Goal: Information Seeking & Learning: Learn about a topic

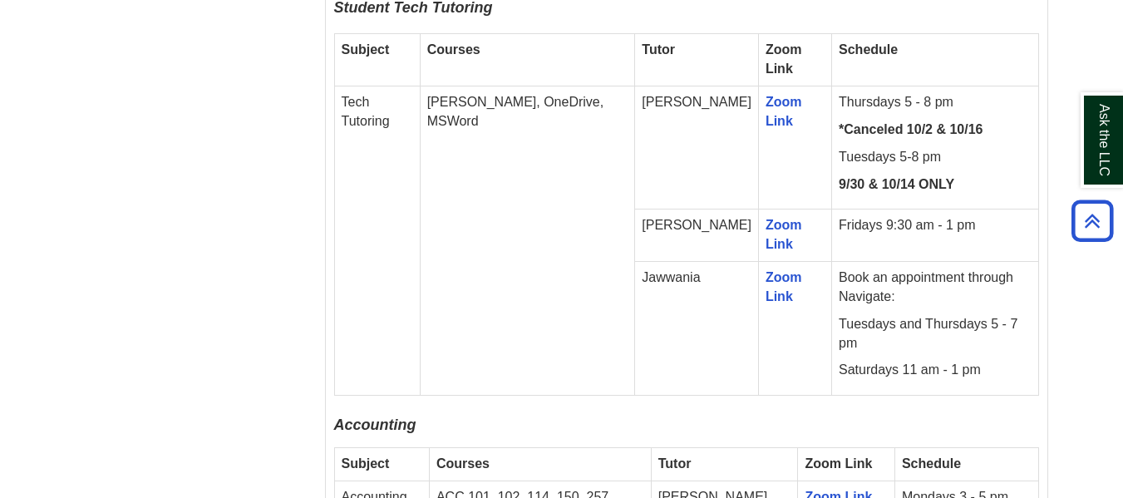
scroll to position [1164, 0]
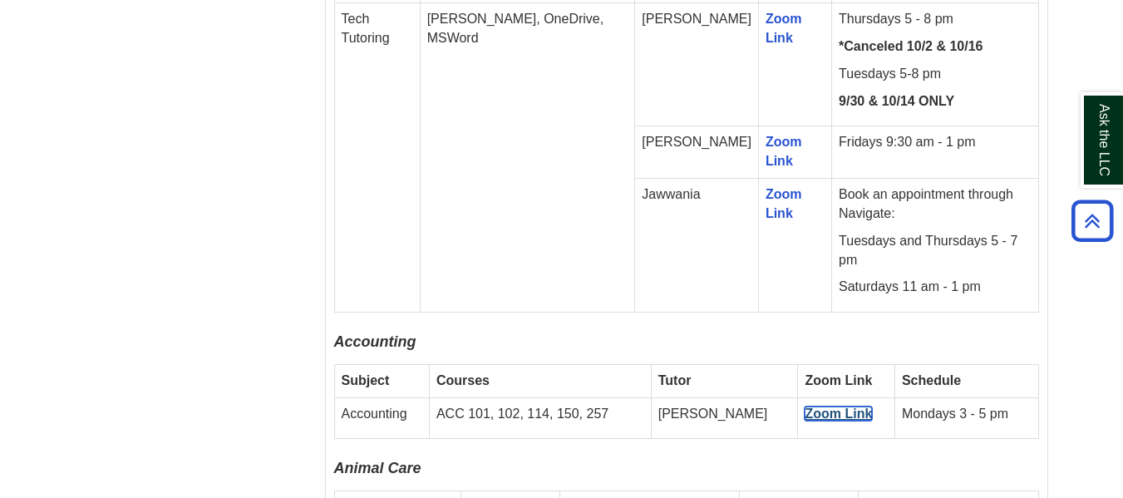
click at [805, 406] on link "Zoom Link" at bounding box center [838, 413] width 67 height 14
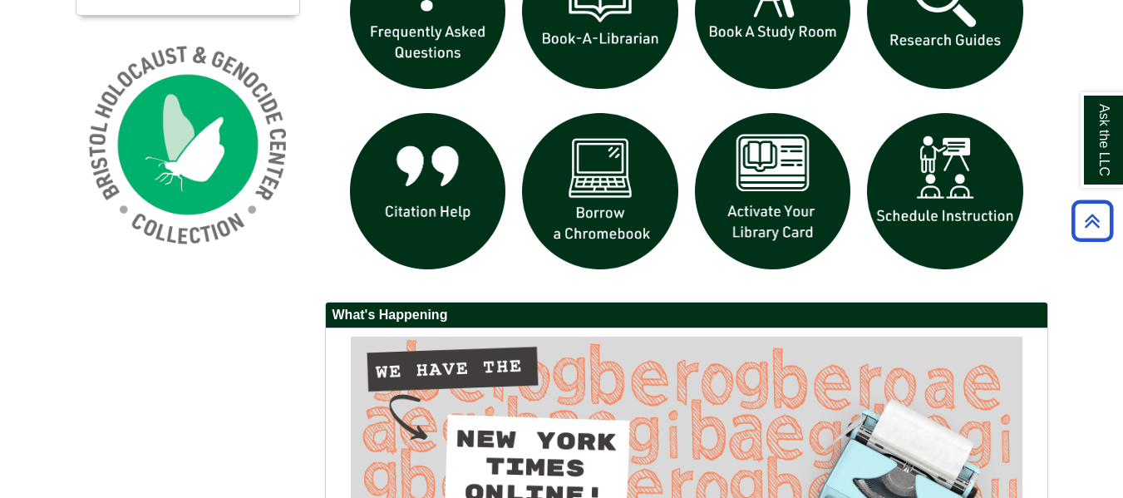
scroll to position [1244, 0]
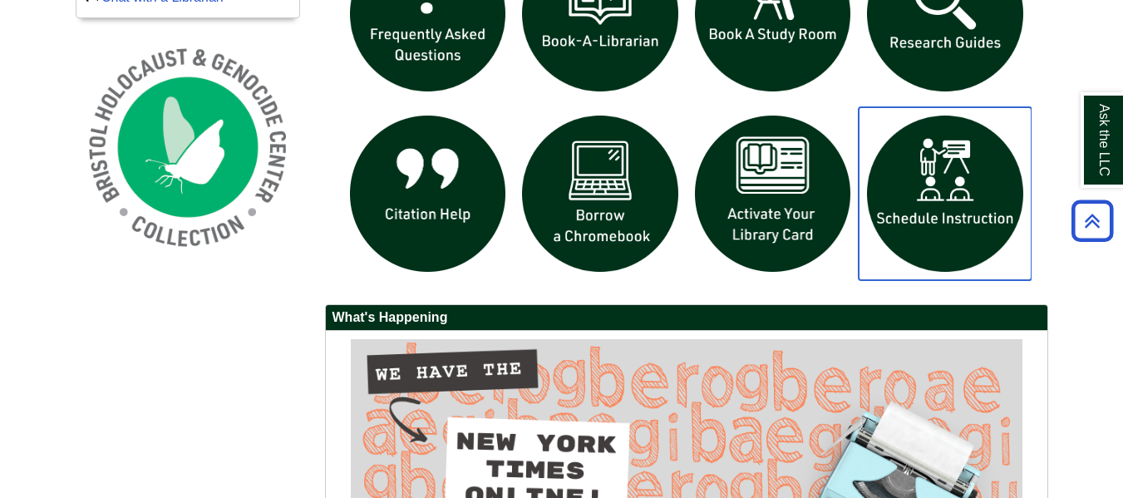
click at [895, 214] on img "slideshow" at bounding box center [945, 193] width 173 height 173
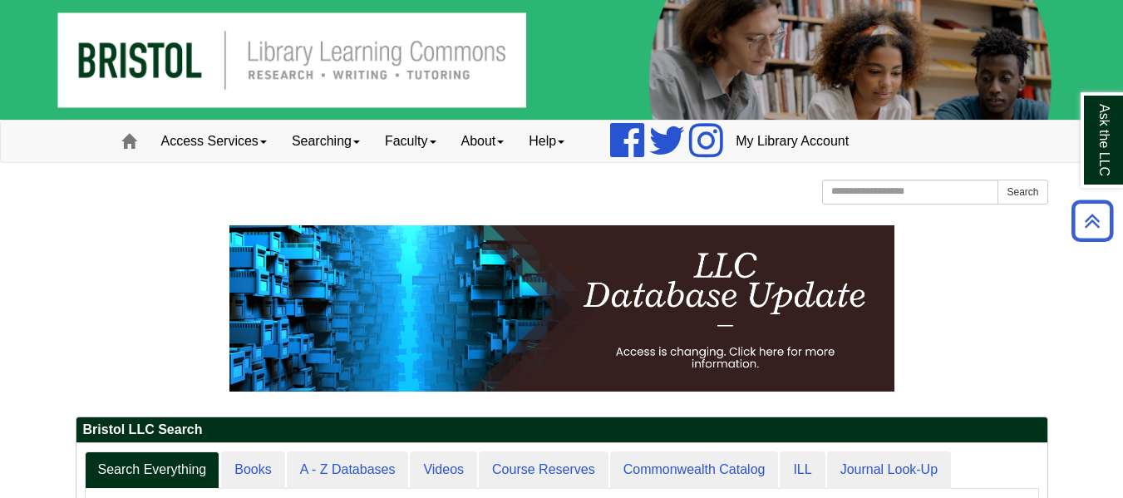
scroll to position [0, 0]
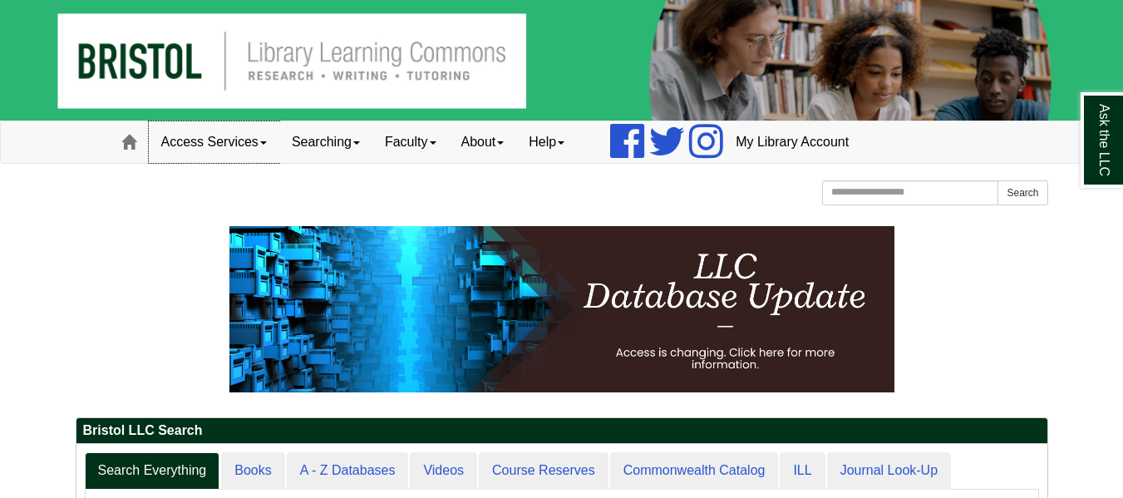
click at [232, 145] on link "Access Services" at bounding box center [214, 142] width 131 height 42
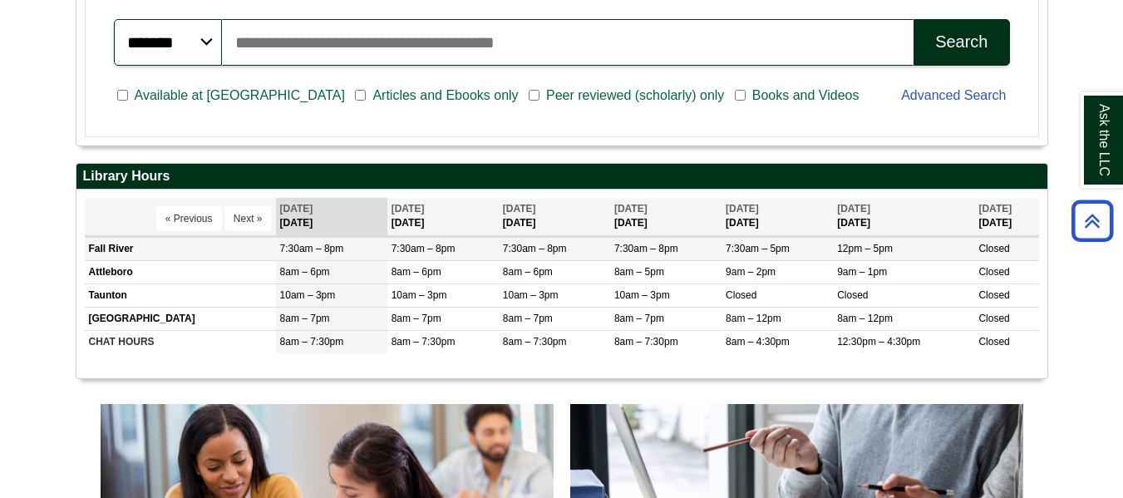
scroll to position [831, 0]
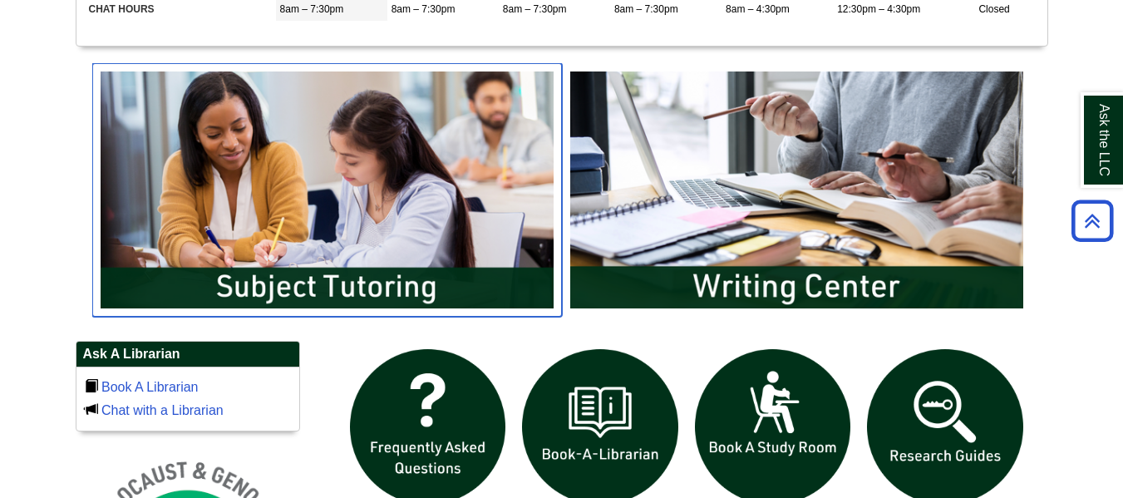
click at [254, 279] on img "slideshow" at bounding box center [327, 189] width 470 height 253
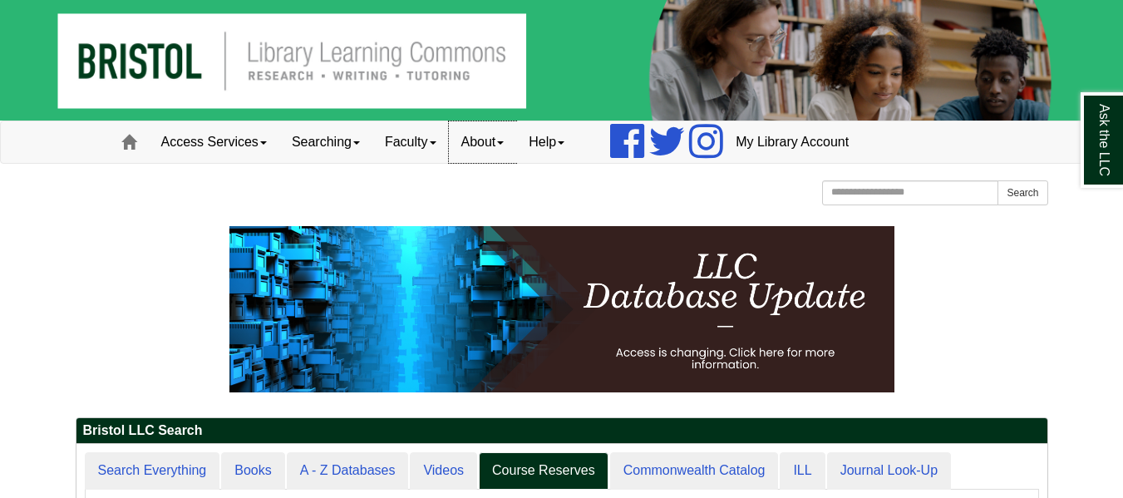
click at [470, 144] on link "About" at bounding box center [483, 142] width 68 height 42
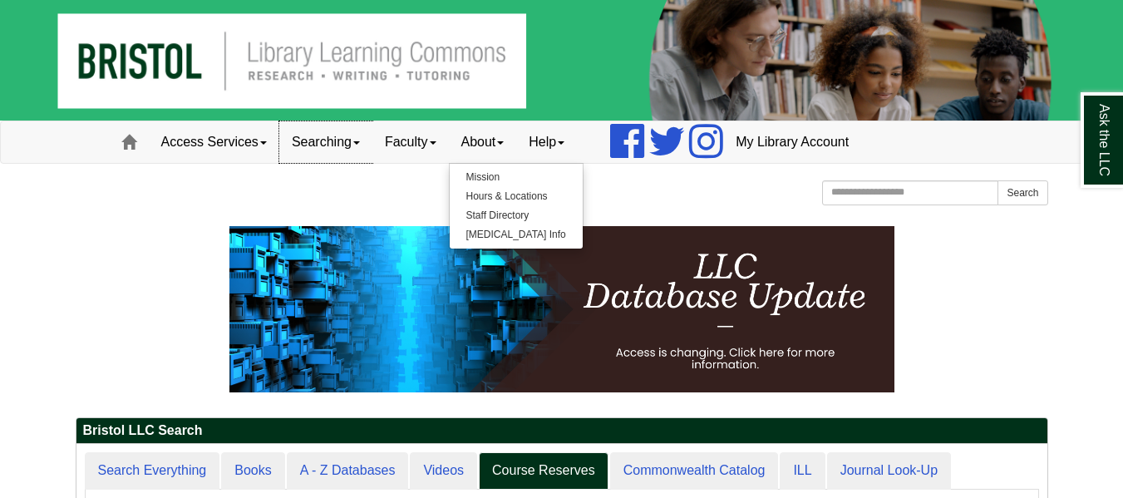
click at [302, 146] on link "Searching" at bounding box center [325, 142] width 93 height 42
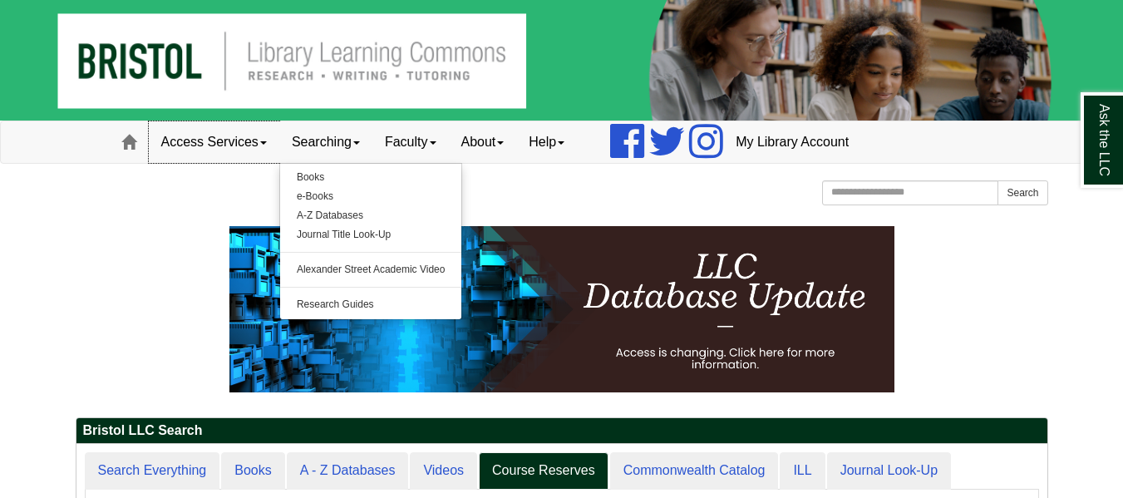
click at [257, 145] on link "Access Services" at bounding box center [214, 142] width 131 height 42
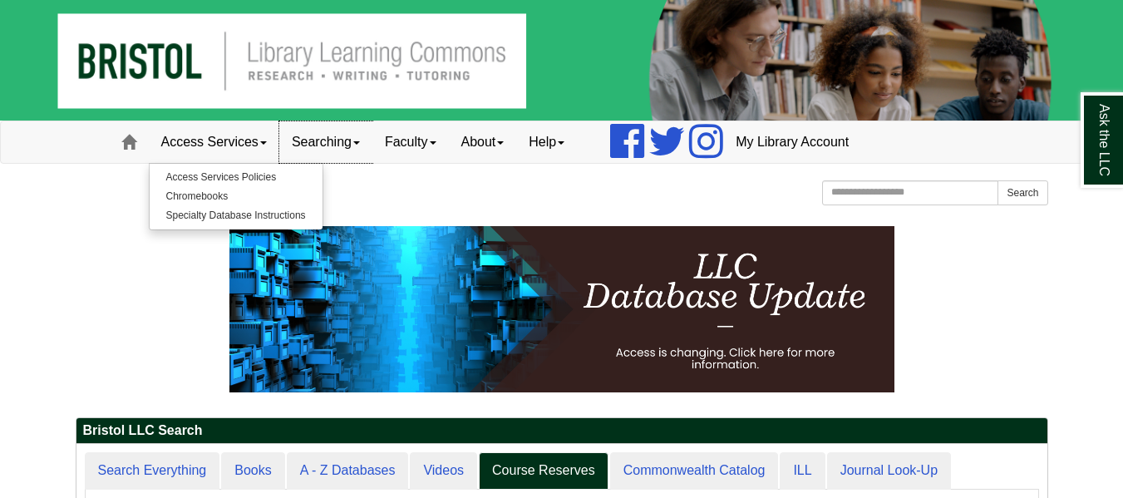
click at [310, 144] on link "Searching" at bounding box center [325, 142] width 93 height 42
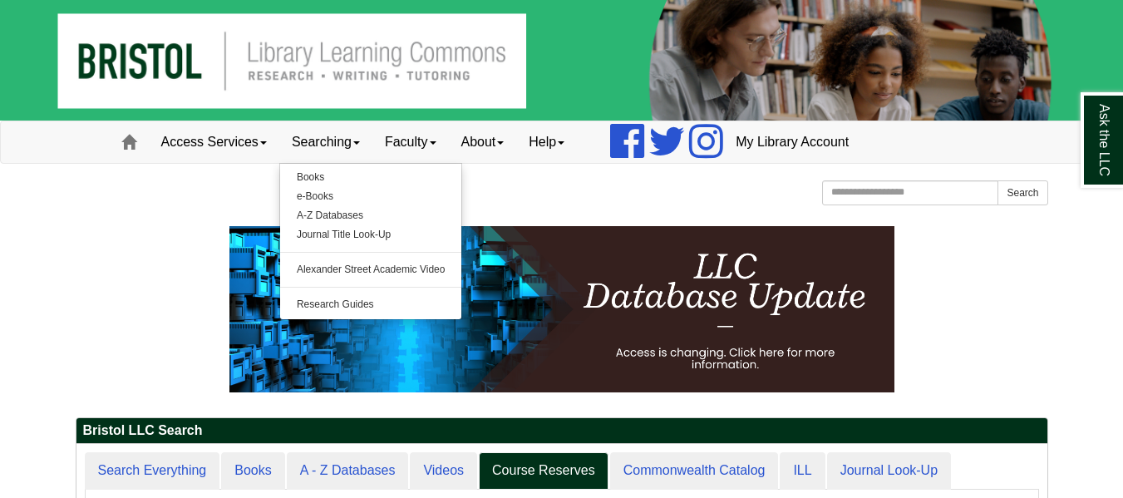
click at [135, 49] on img at bounding box center [561, 60] width 1123 height 121
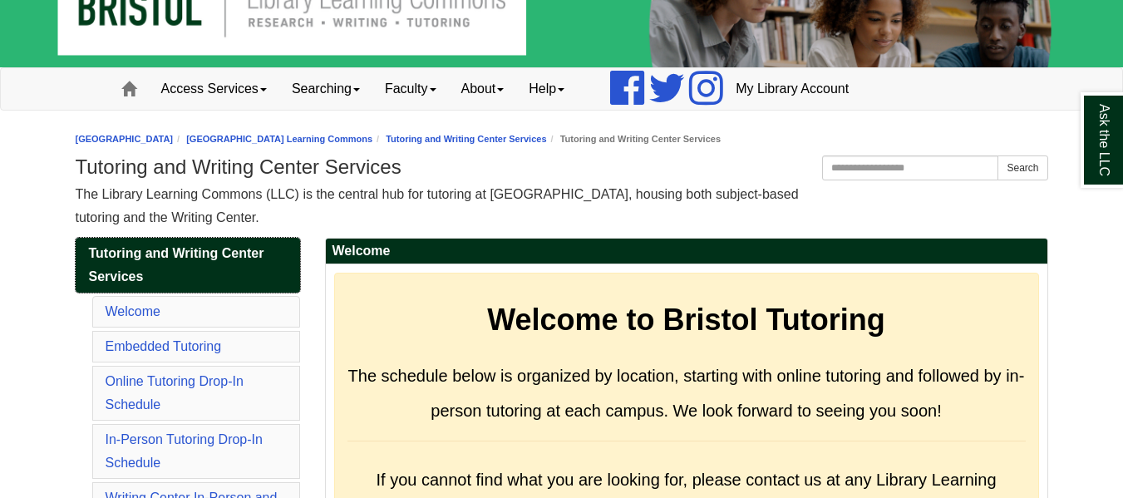
scroll to position [83, 0]
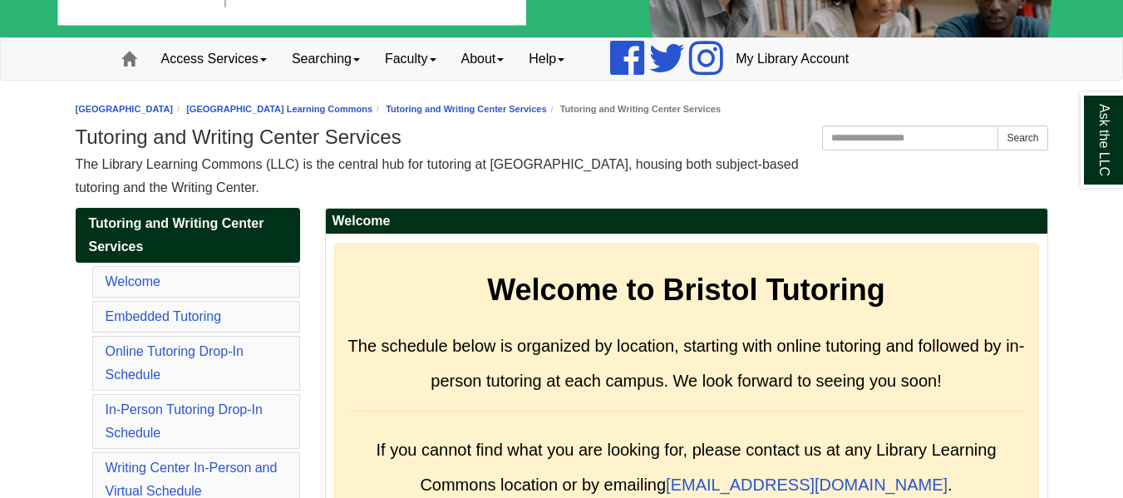
click at [170, 324] on li "Embedded Tutoring" at bounding box center [196, 317] width 208 height 32
click at [170, 319] on link "Embedded Tutoring" at bounding box center [164, 316] width 116 height 14
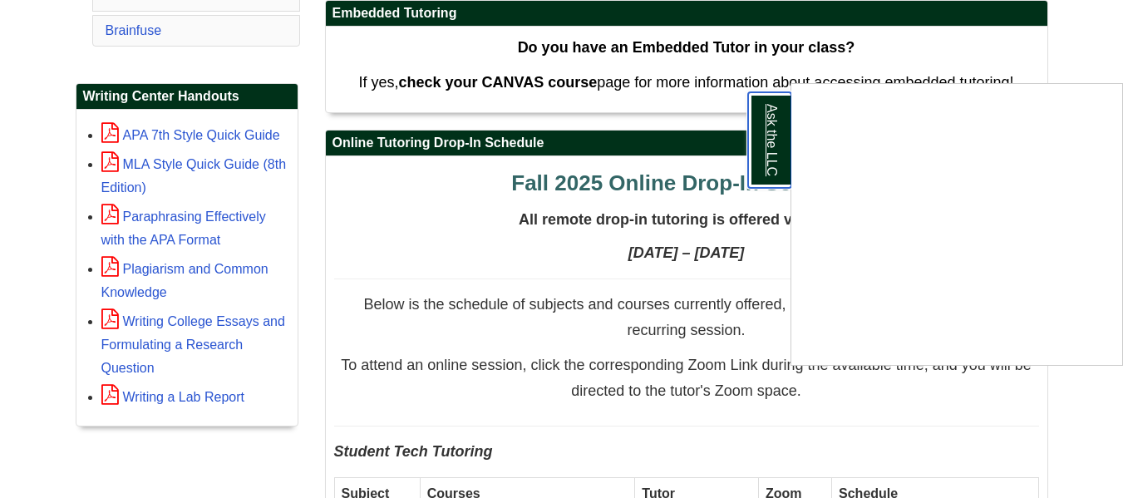
click at [764, 163] on link "Ask the LLC" at bounding box center [769, 140] width 43 height 96
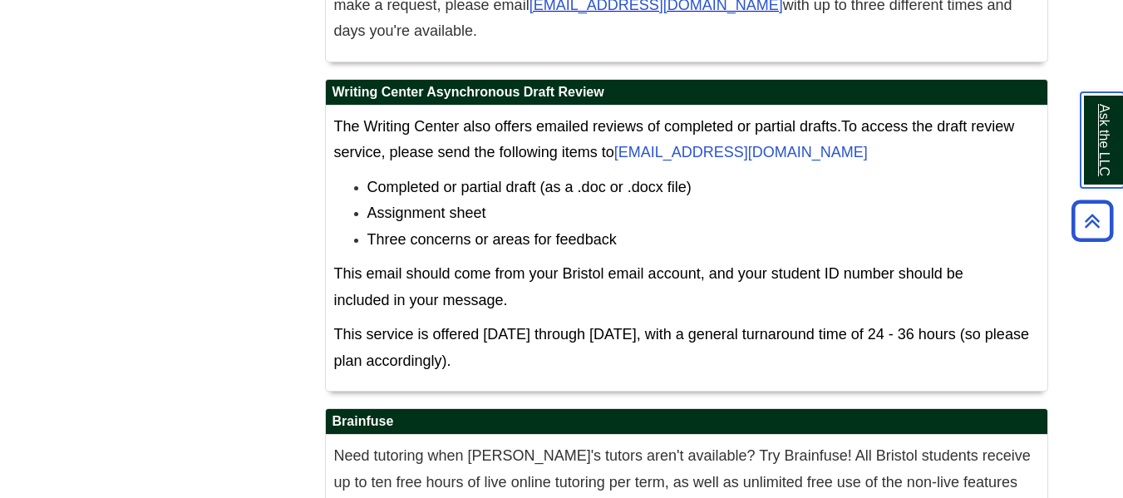
scroll to position [10446, 0]
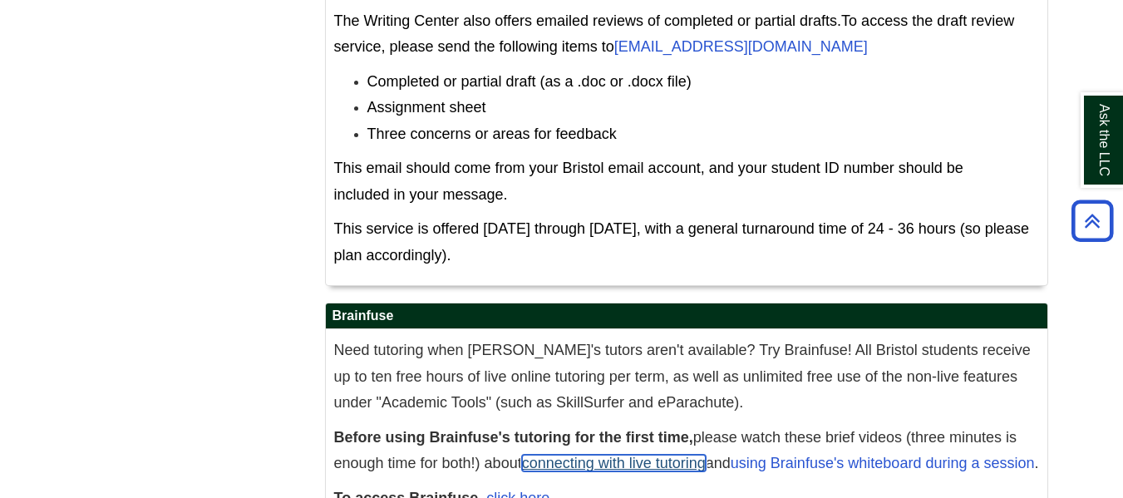
click at [659, 455] on link "connecting with live tutoring" at bounding box center [614, 463] width 184 height 17
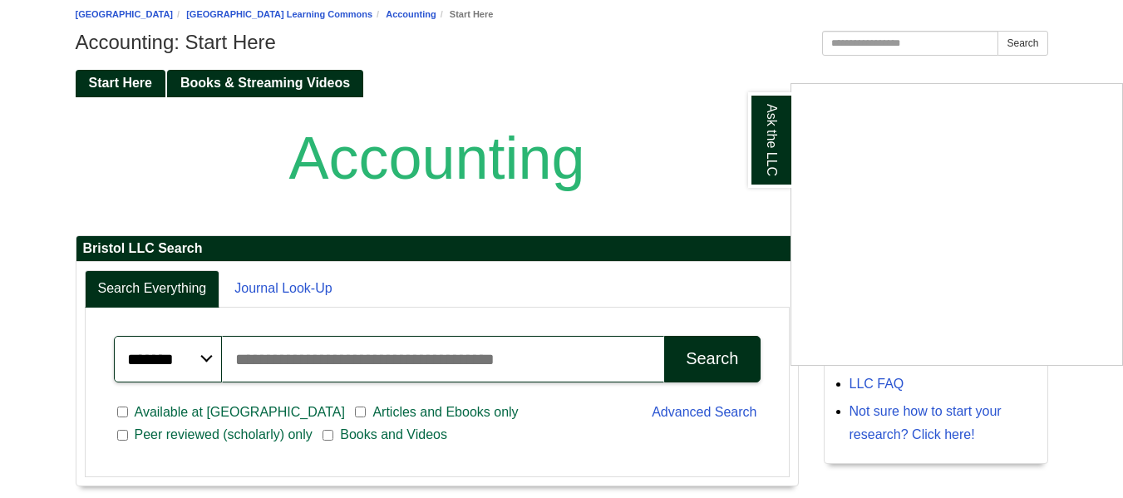
scroll to position [229, 0]
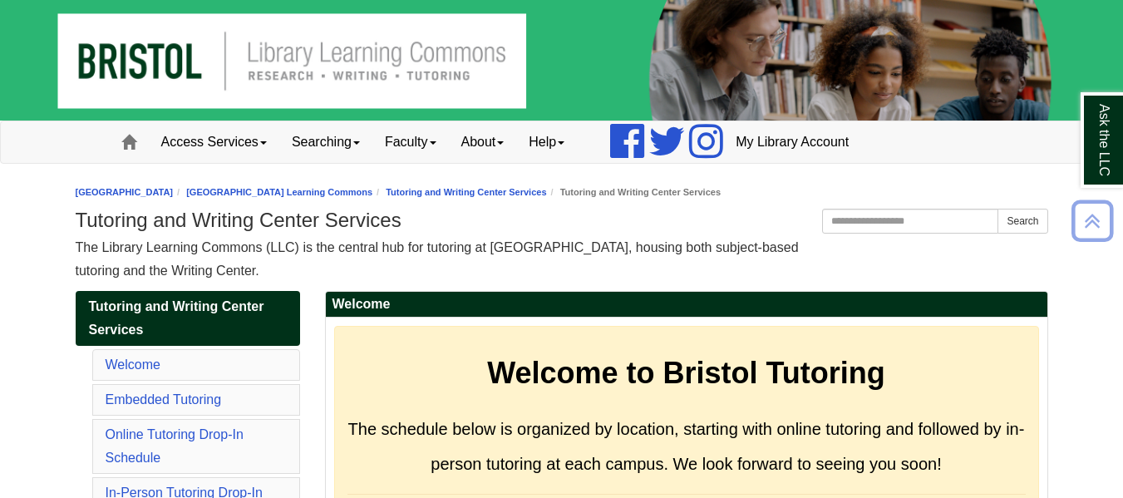
scroll to position [10446, 0]
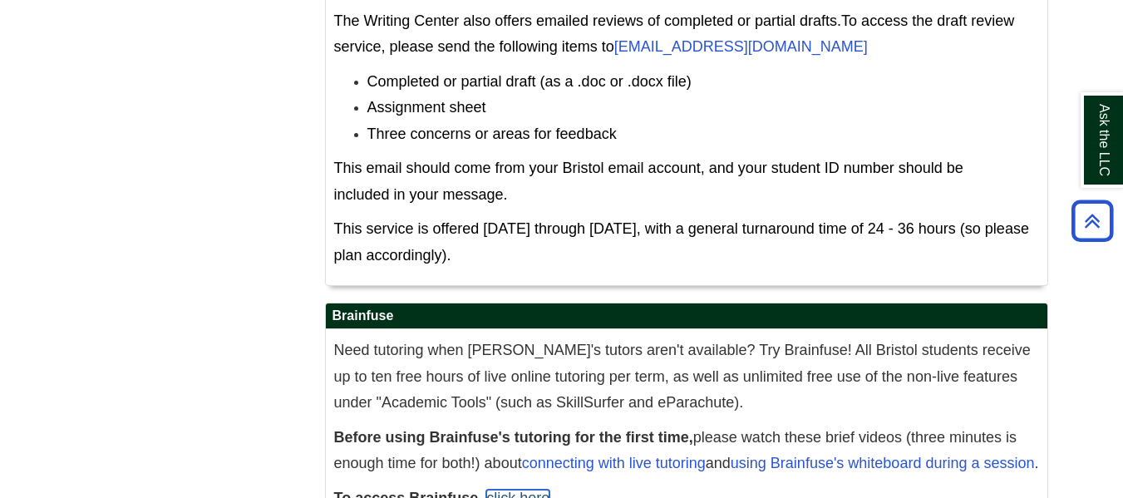
click at [520, 490] on link "click here" at bounding box center [517, 498] width 63 height 17
